Goal: Find specific page/section: Find specific page/section

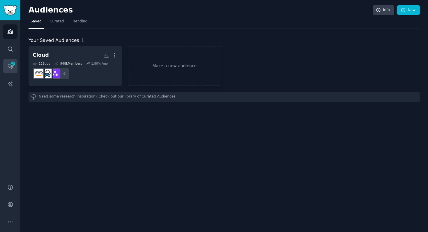
click at [7, 65] on icon "Sidebar" at bounding box center [10, 66] width 6 height 6
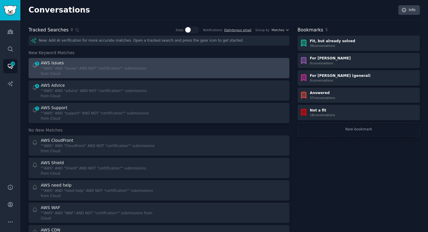
click at [121, 69] on div """AWS" AND "issues" AND NOT "certification"" submissions from Cloud" at bounding box center [98, 71] width 114 height 10
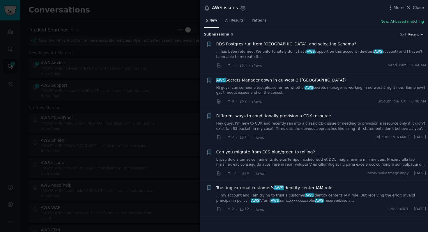
click at [125, 42] on div at bounding box center [214, 116] width 428 height 232
